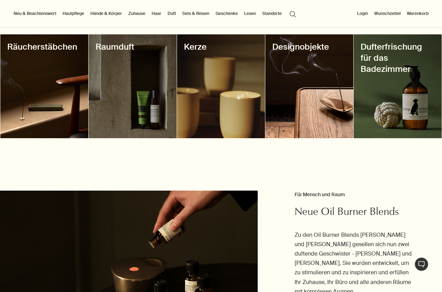
scroll to position [252, 0]
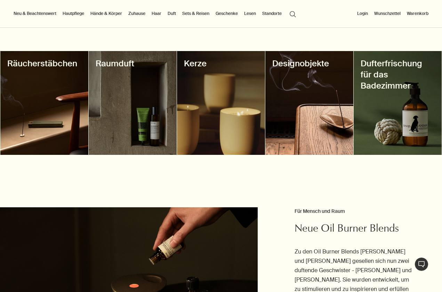
click at [151, 112] on div at bounding box center [133, 103] width 88 height 104
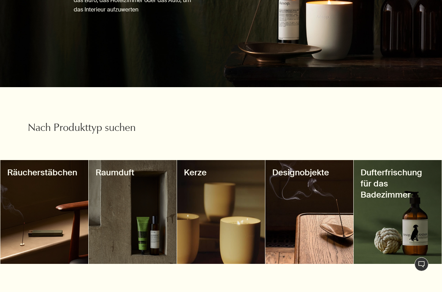
scroll to position [153, 0]
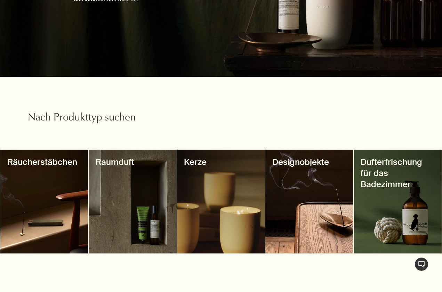
click at [126, 197] on div at bounding box center [133, 202] width 88 height 104
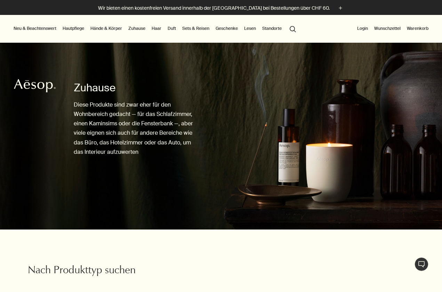
scroll to position [2, 0]
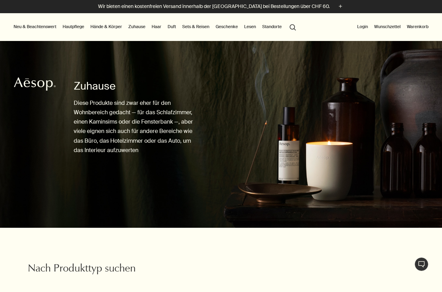
click at [173, 26] on link "Duft" at bounding box center [171, 27] width 11 height 8
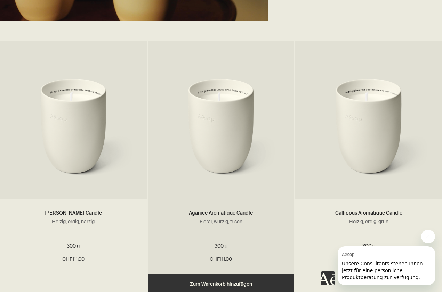
scroll to position [1776, 0]
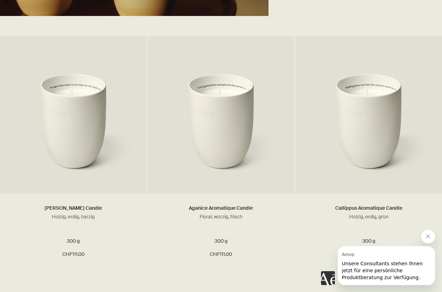
click at [426, 235] on icon "Nachricht von Aesop schließen" at bounding box center [428, 237] width 6 height 6
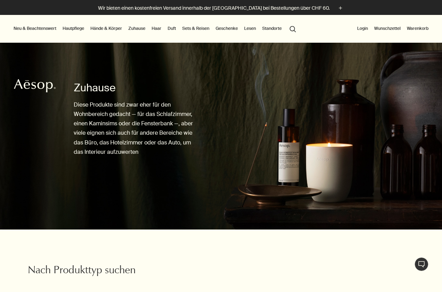
scroll to position [0, 0]
